Goal: Task Accomplishment & Management: Manage account settings

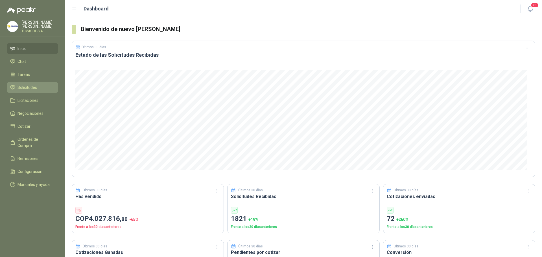
click at [41, 86] on ul "Inicio Chat Tareas Solicitudes Licitaciones Negociaciones Cotizar Órdenes de Co…" at bounding box center [32, 117] width 65 height 149
click at [41, 88] on link "Solicitudes" at bounding box center [32, 87] width 51 height 11
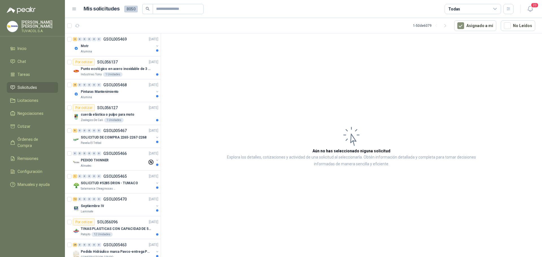
click at [491, 3] on header "Mis solicitudes 8050 Todas 20" at bounding box center [303, 9] width 477 height 18
click at [492, 9] on div "Todas" at bounding box center [472, 9] width 56 height 10
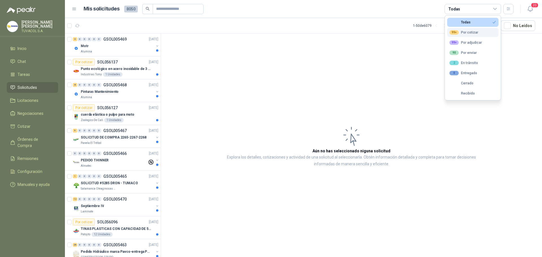
click at [468, 36] on button "99+ Por cotizar" at bounding box center [472, 32] width 51 height 9
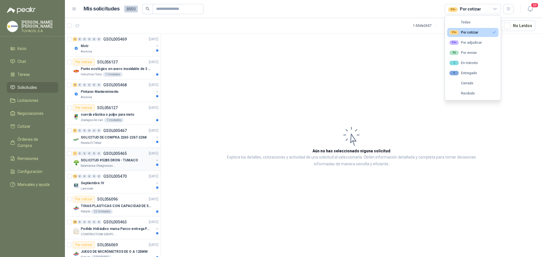
click at [116, 150] on div "1 0 0 0 0 0 GSOL005465 [DATE]" at bounding box center [116, 153] width 87 height 7
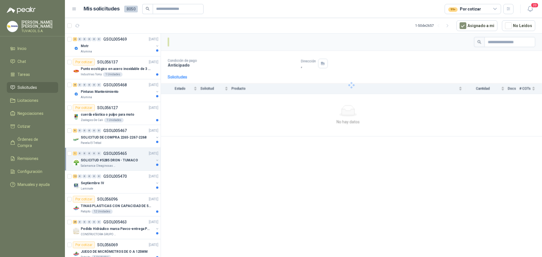
click at [128, 156] on div "1 0 0 0 0 0 GSOL005465 [DATE]" at bounding box center [116, 153] width 87 height 7
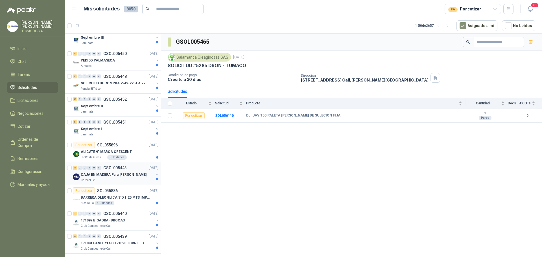
scroll to position [649, 0]
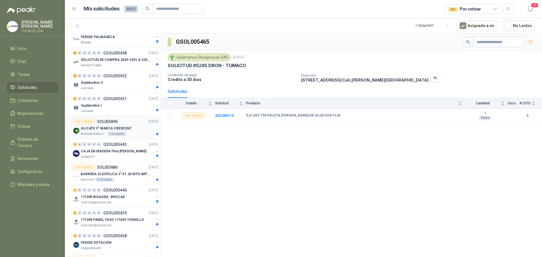
click at [109, 128] on p "ALICATE 9" MARCA CRESCENT" at bounding box center [106, 128] width 51 height 5
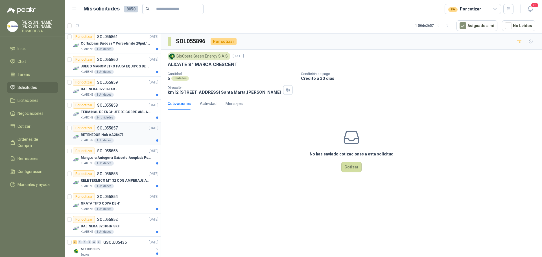
scroll to position [953, 0]
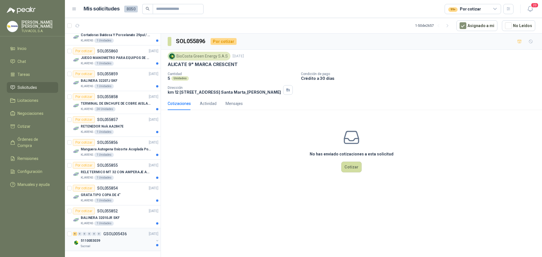
click at [101, 237] on div "5110053039" at bounding box center [117, 240] width 73 height 7
